Goal: Task Accomplishment & Management: Use online tool/utility

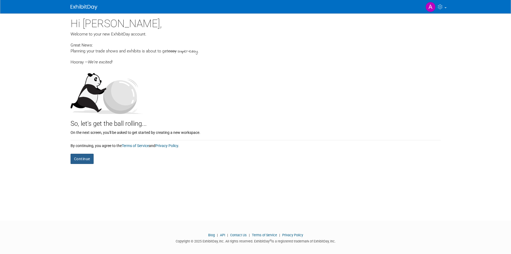
click at [86, 159] on button "Continue" at bounding box center [82, 159] width 23 height 10
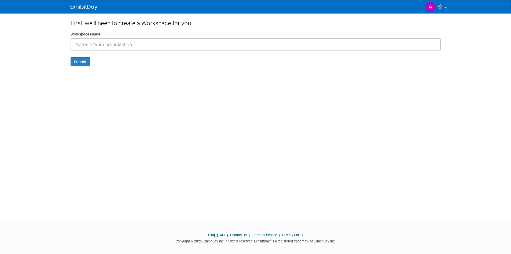
click at [109, 43] on input "text" at bounding box center [256, 44] width 370 height 12
type input "[URL] Inc."
click at [71, 57] on button "Submit" at bounding box center [81, 61] width 20 height 9
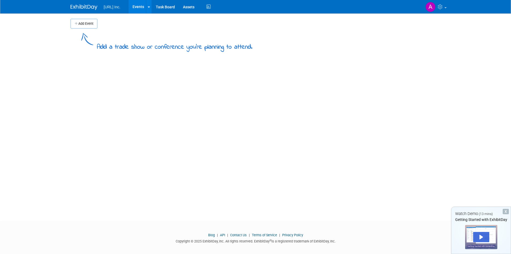
click at [85, 4] on link at bounding box center [87, 4] width 33 height 4
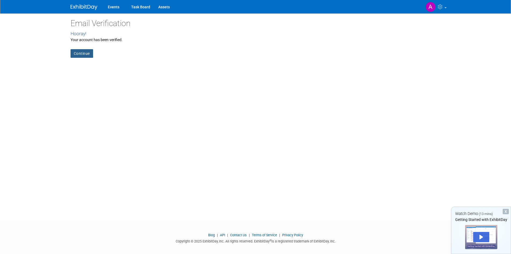
click at [83, 56] on link "Continue" at bounding box center [82, 53] width 23 height 9
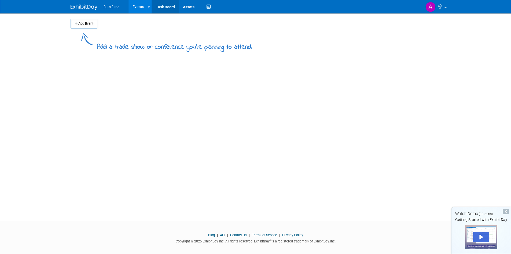
click at [169, 9] on link "Task Board" at bounding box center [165, 6] width 27 height 13
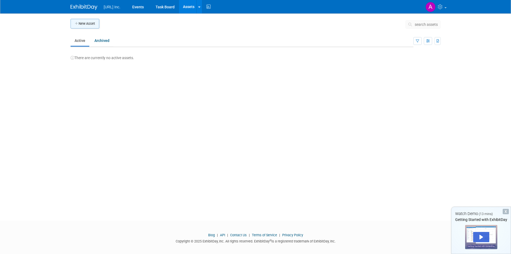
click at [86, 25] on button "New Asset" at bounding box center [85, 24] width 29 height 10
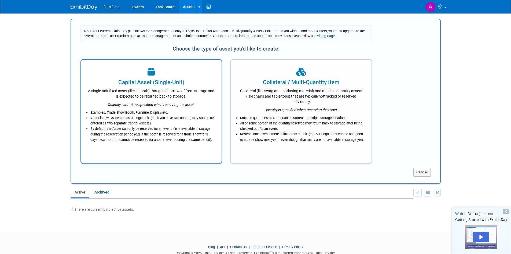
click at [143, 97] on div "A single-unit fixed asset (like a booth) that gets "borrowed" from storage and …" at bounding box center [151, 92] width 127 height 13
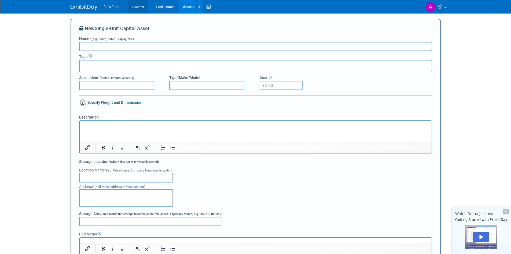
click at [140, 7] on link "Events" at bounding box center [138, 6] width 20 height 13
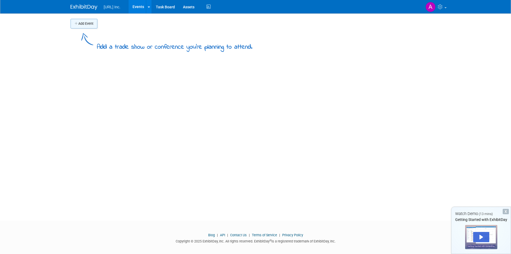
click at [86, 26] on button "Add Event" at bounding box center [84, 24] width 27 height 10
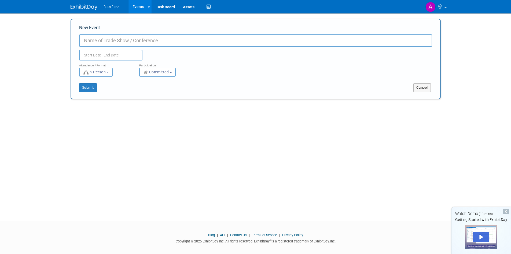
click at [102, 39] on input "New Event" at bounding box center [255, 40] width 353 height 12
click at [101, 39] on input "New Event" at bounding box center [255, 40] width 353 height 12
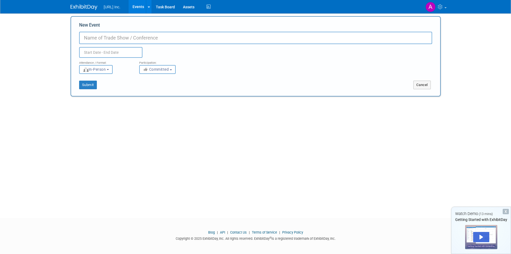
scroll to position [4, 0]
click at [212, 6] on icon at bounding box center [208, 7] width 7 height 8
